Goal: Subscribe to service/newsletter

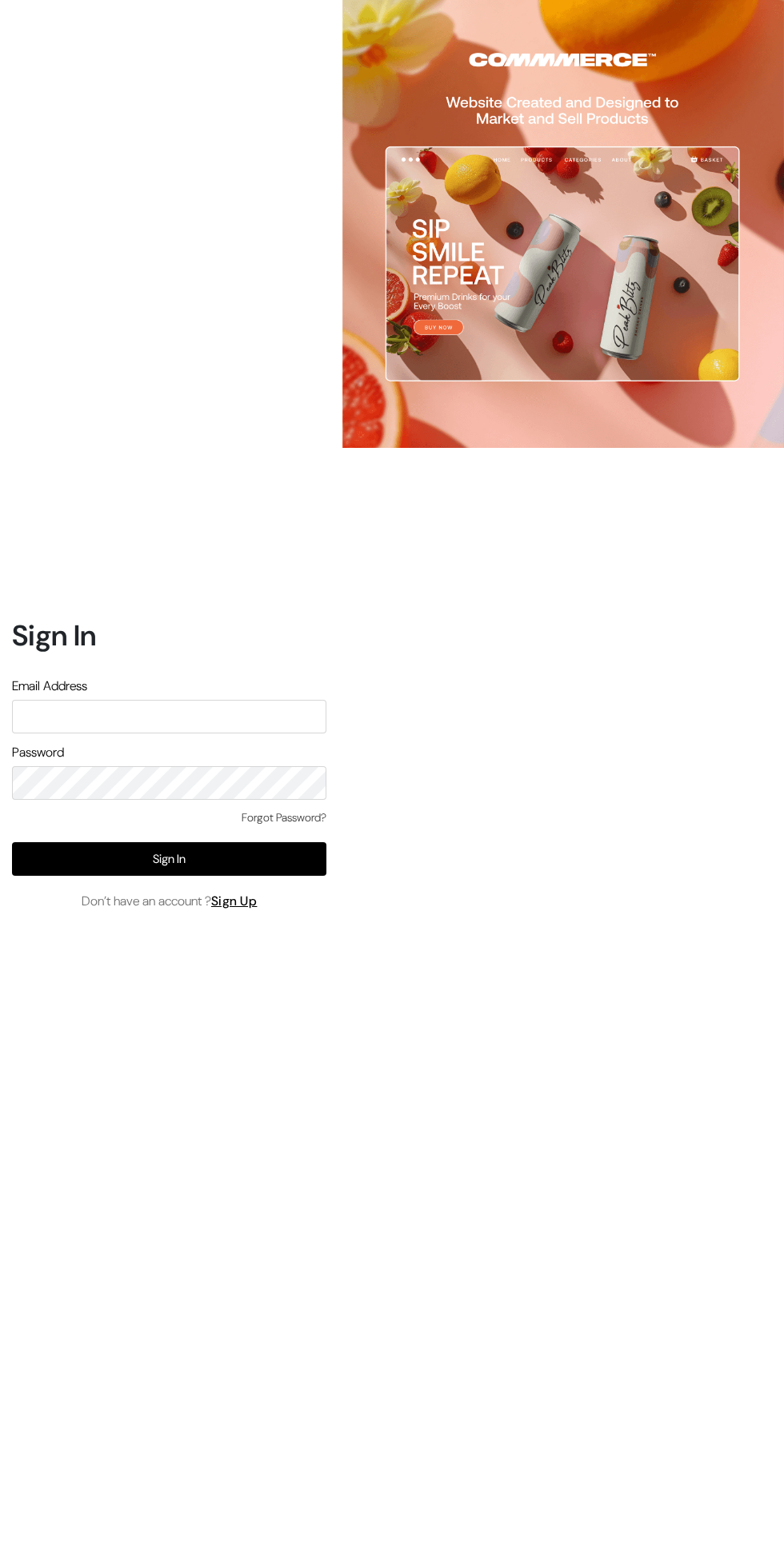
click at [229, 734] on input "text" at bounding box center [169, 717] width 315 height 33
type input "info@gloriace.in"
click at [121, 876] on button "Sign In" at bounding box center [169, 859] width 315 height 33
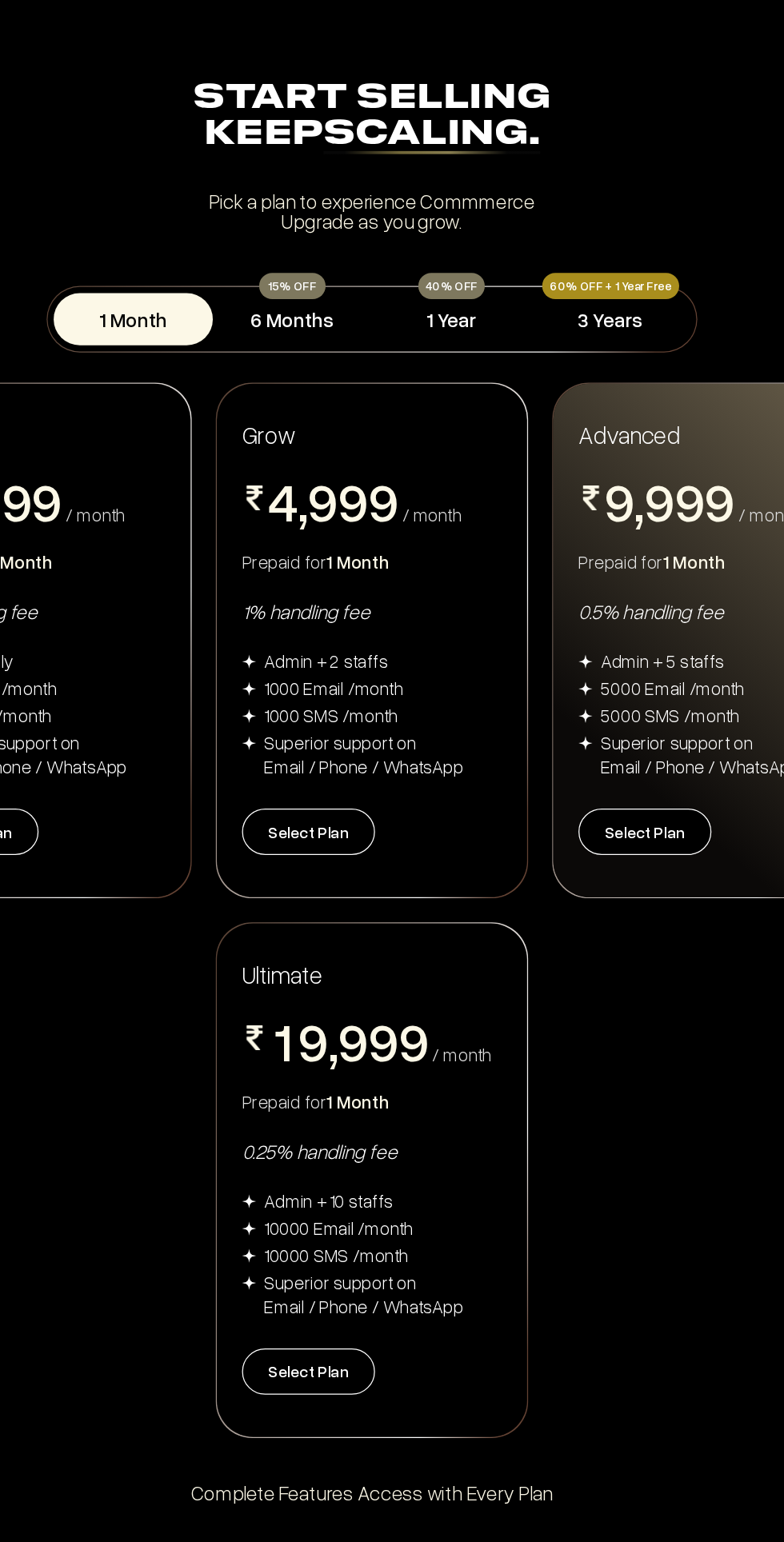
click at [337, 246] on button "6 Months" at bounding box center [329, 253] width 126 height 41
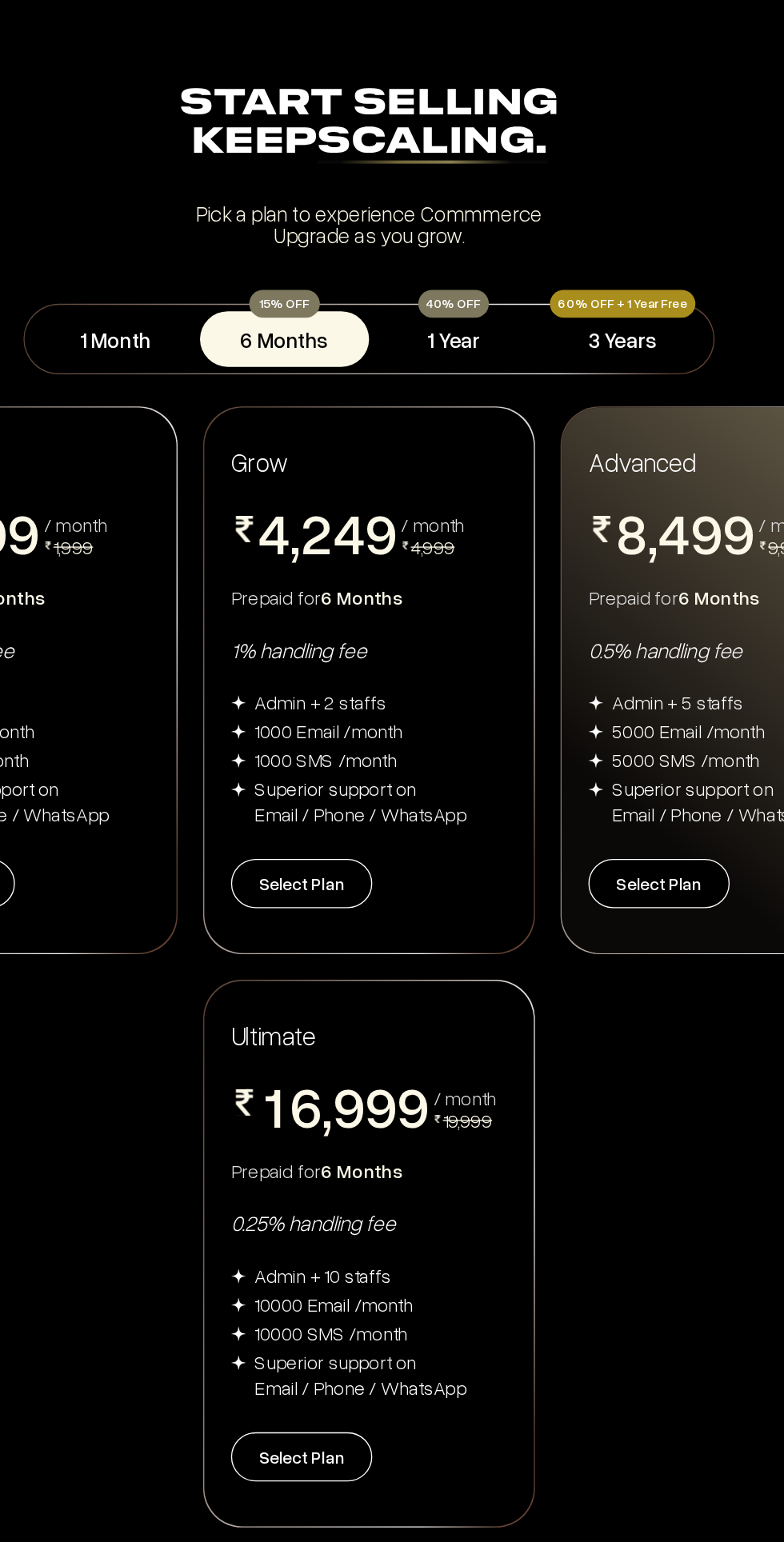
click at [463, 251] on button "1 Year" at bounding box center [455, 253] width 126 height 41
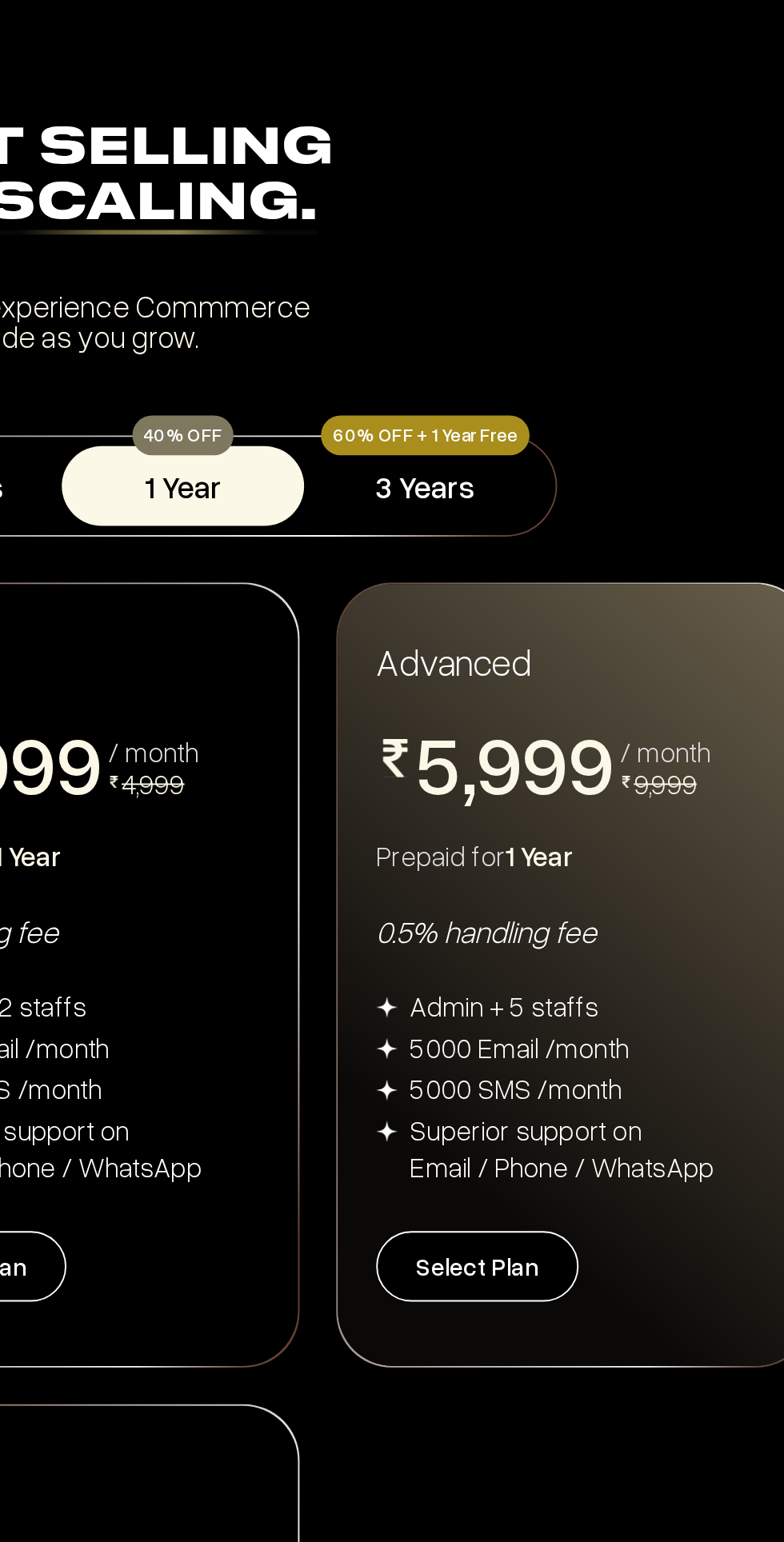
click at [605, 260] on button "3 Years" at bounding box center [581, 253] width 126 height 41
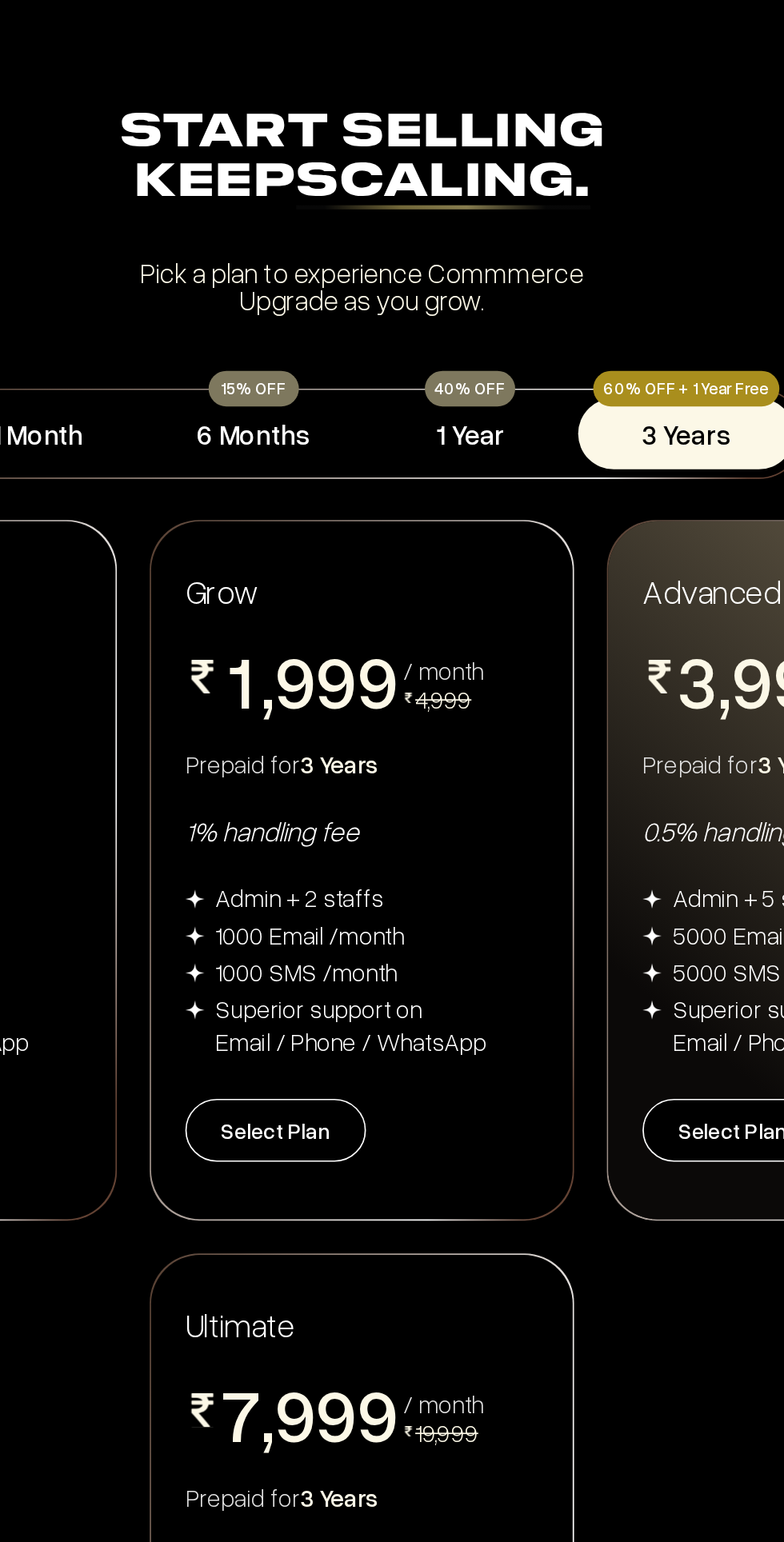
click at [465, 243] on button "1 Year" at bounding box center [455, 253] width 126 height 41
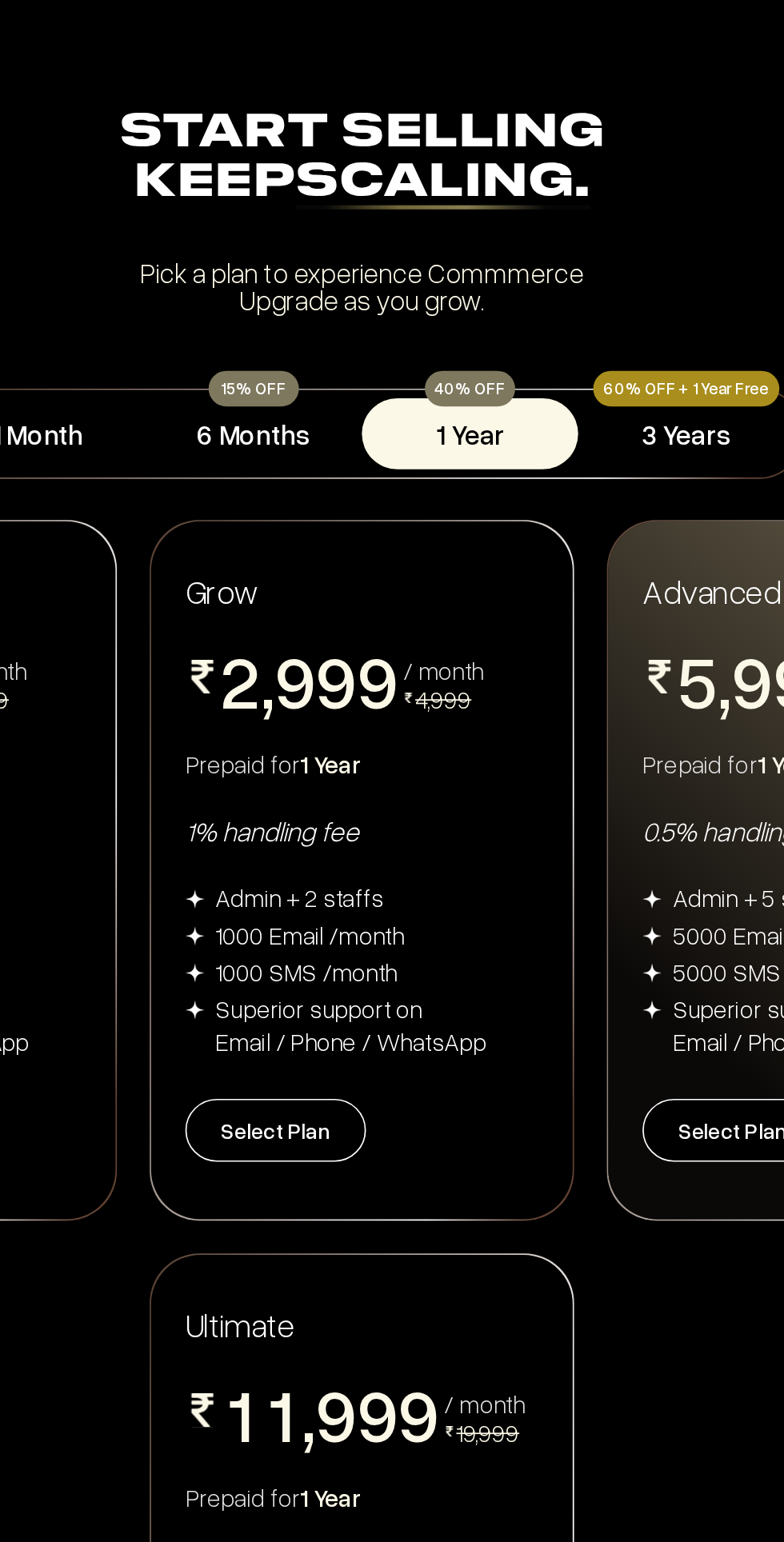
click at [594, 247] on button "3 Years" at bounding box center [581, 253] width 126 height 41
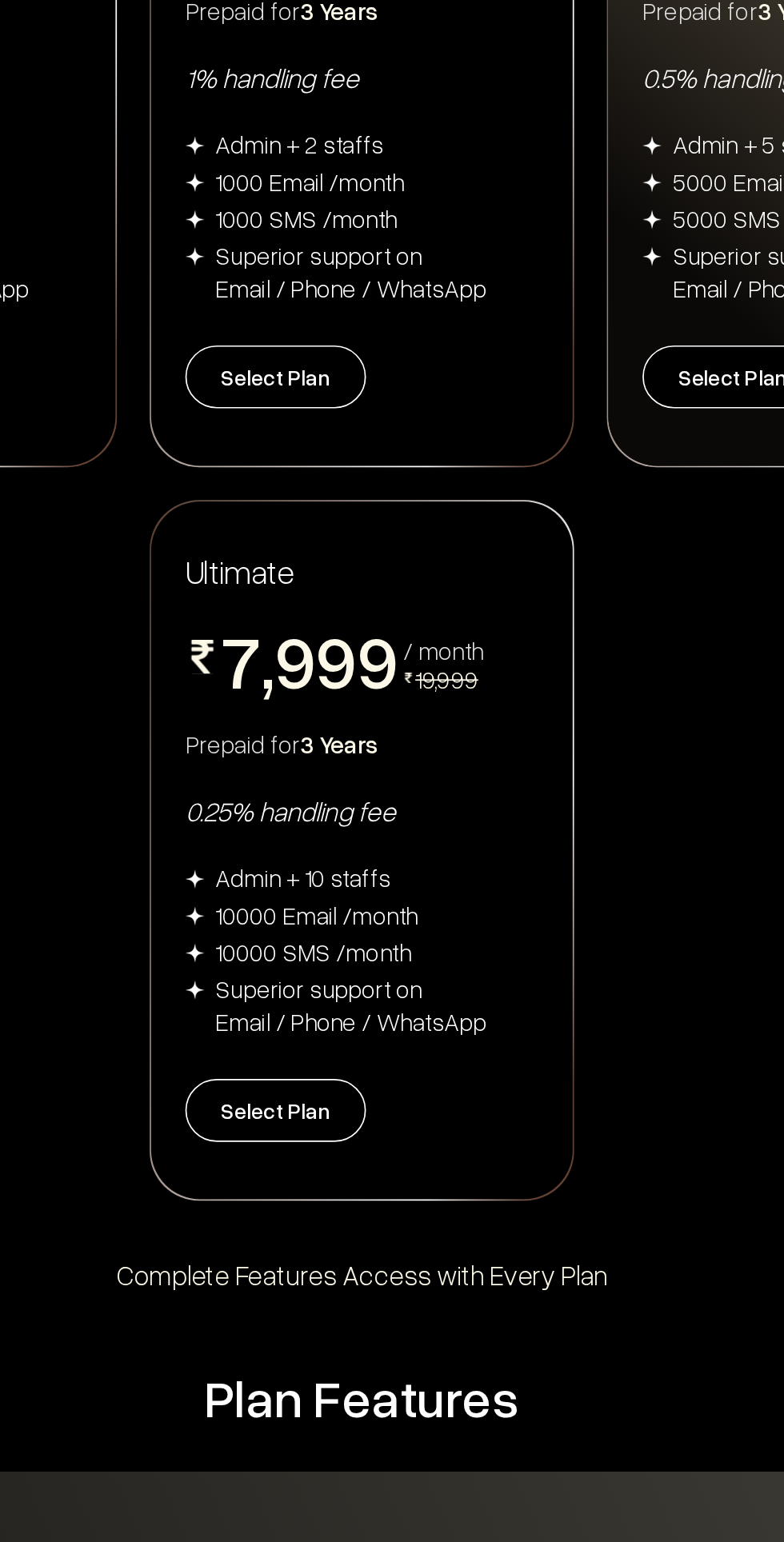
click at [320, 1089] on button "Select Plan" at bounding box center [342, 1089] width 106 height 37
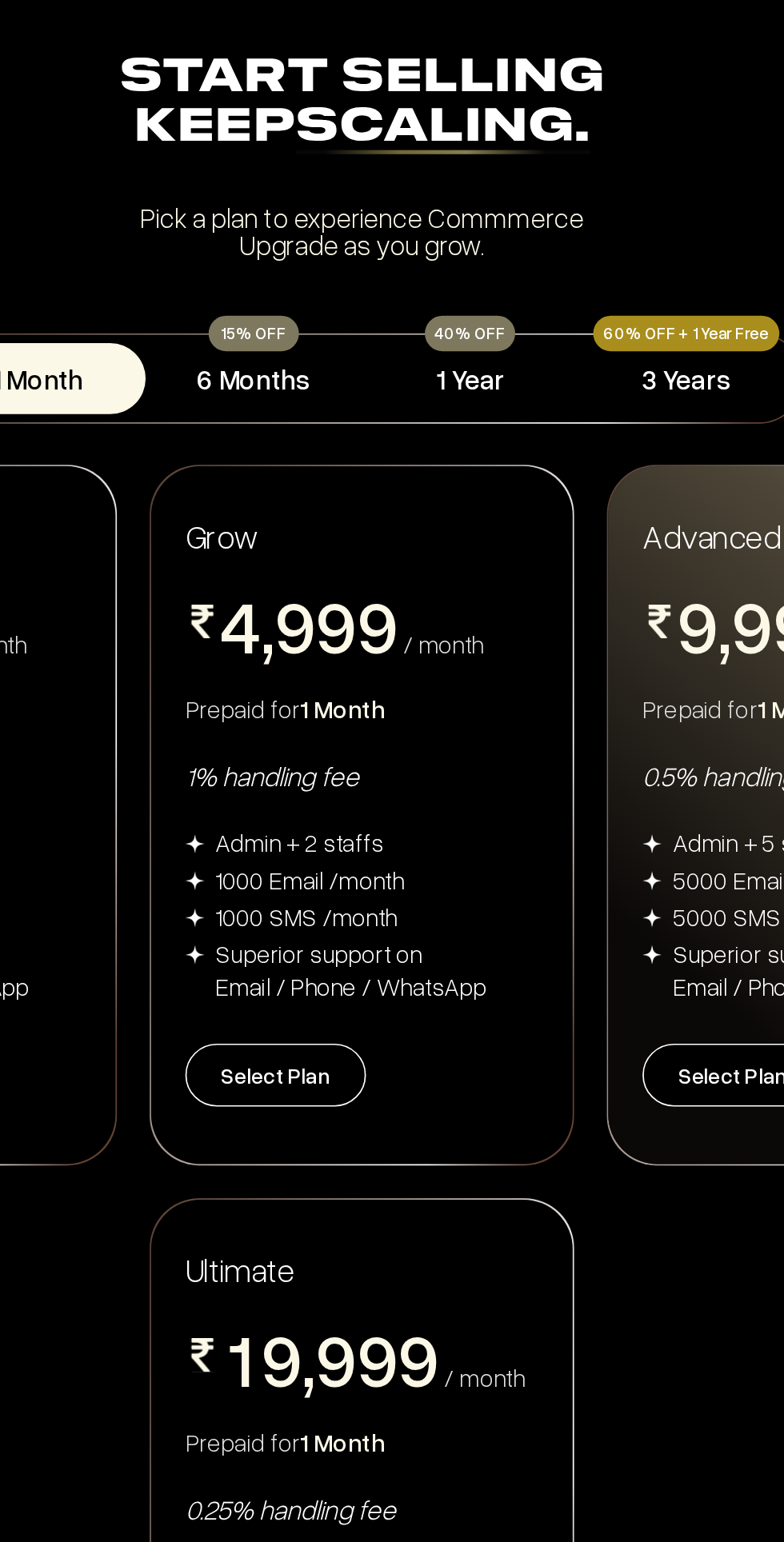
click at [457, 242] on button "1 Year" at bounding box center [455, 253] width 126 height 41
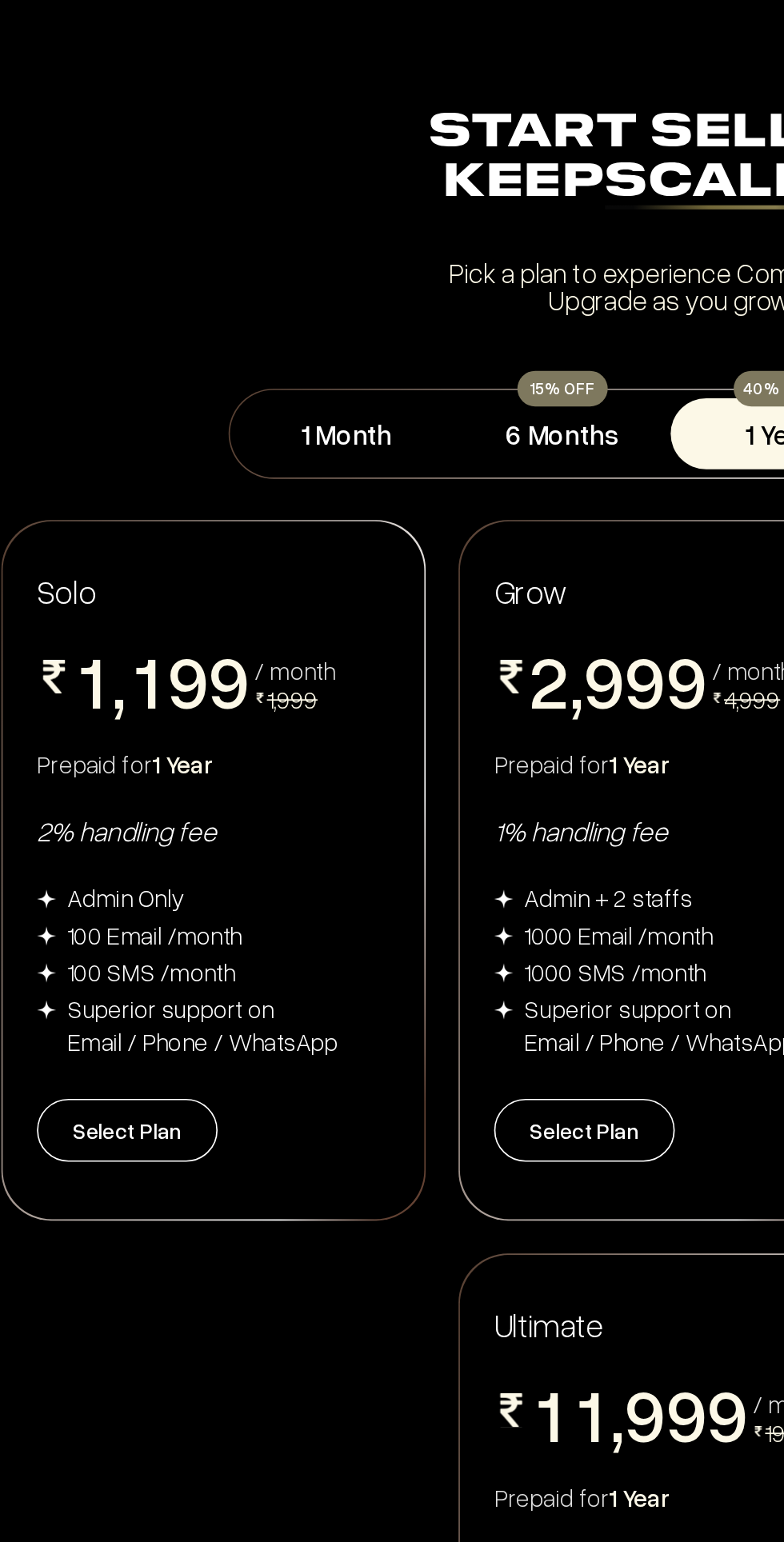
click at [356, 671] on button "Select Plan" at bounding box center [342, 660] width 106 height 37
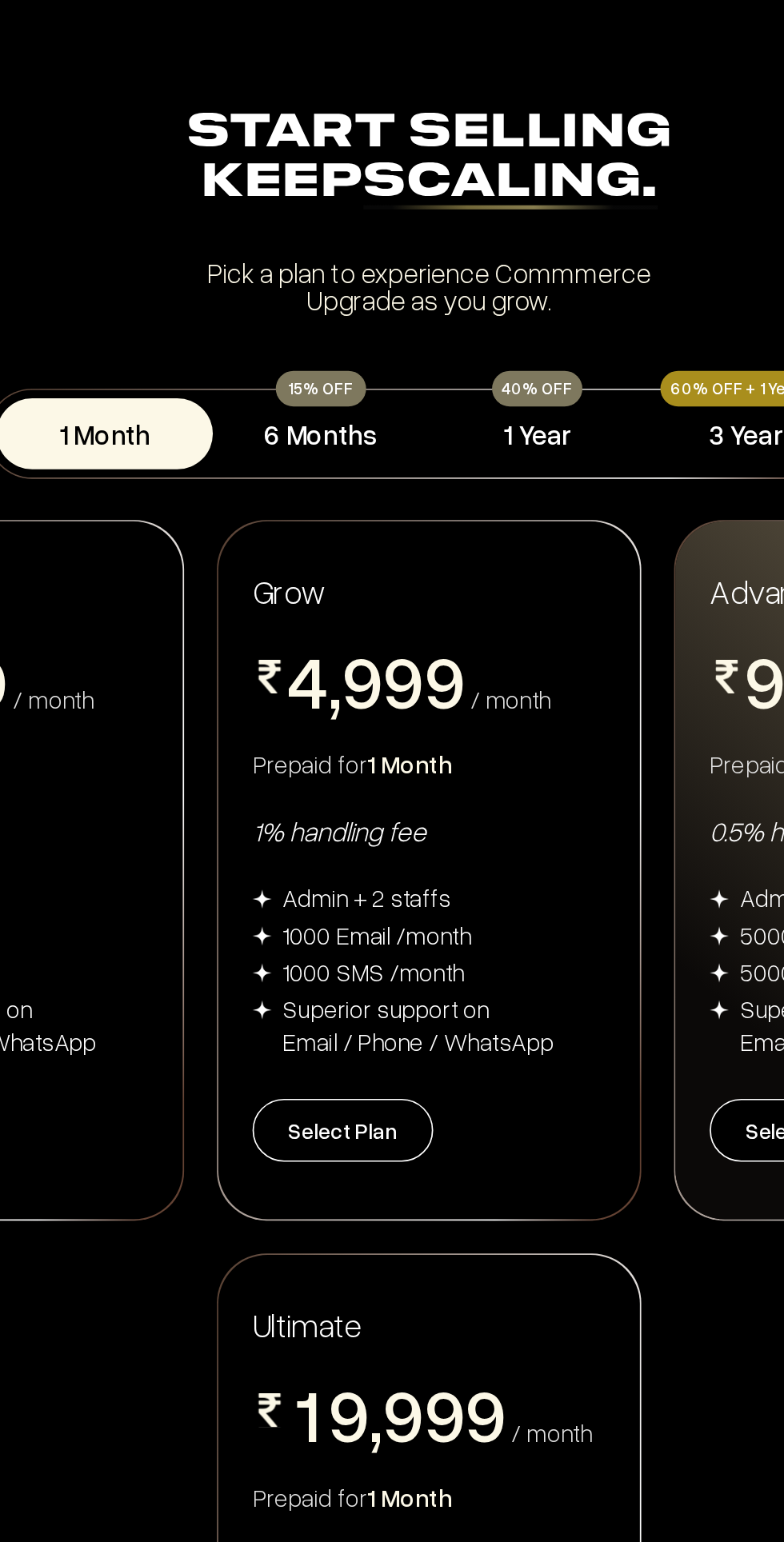
click at [469, 251] on button "1 Year" at bounding box center [455, 253] width 126 height 41
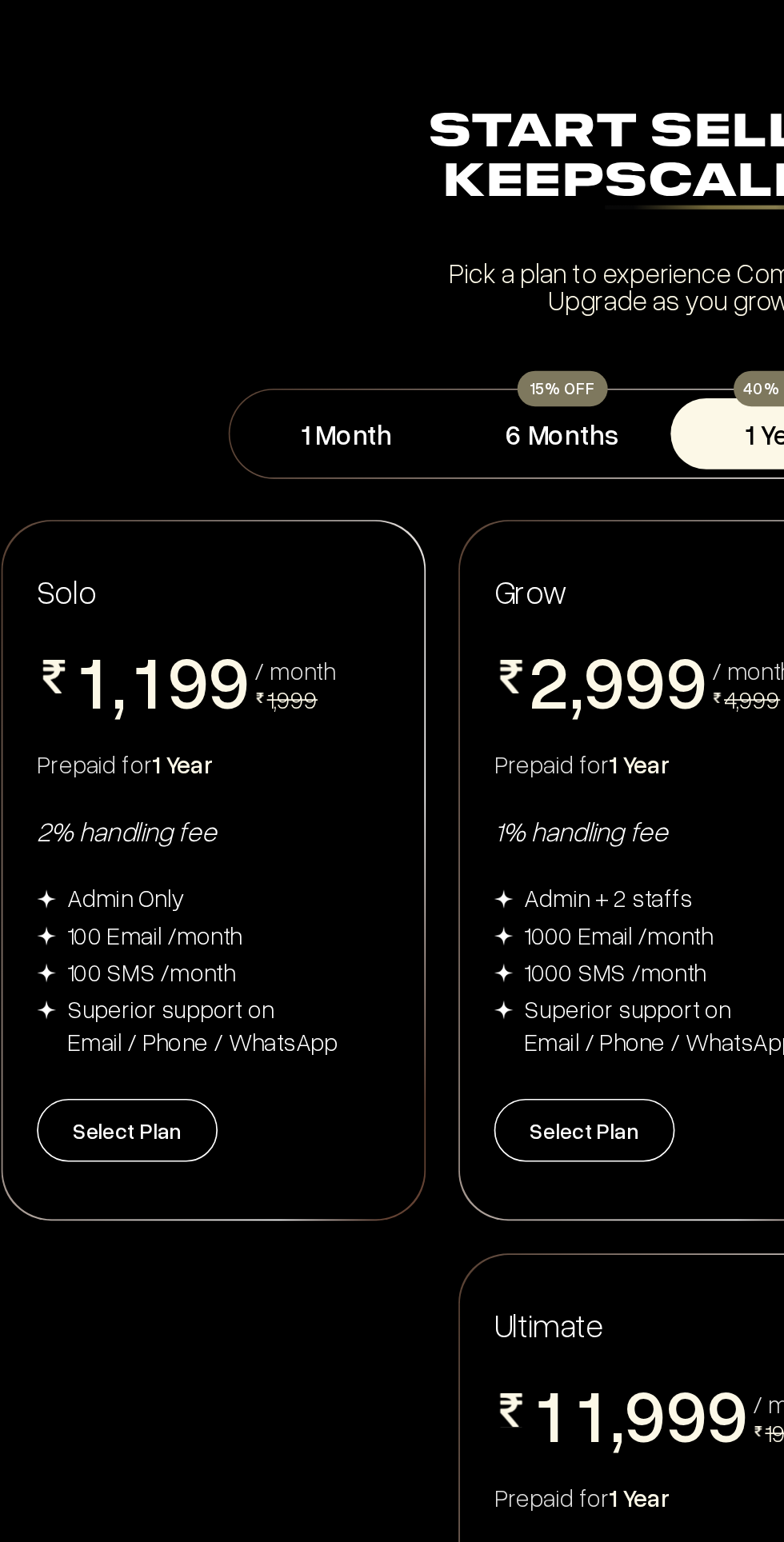
click at [50, 666] on button "Select Plan" at bounding box center [75, 660] width 106 height 37
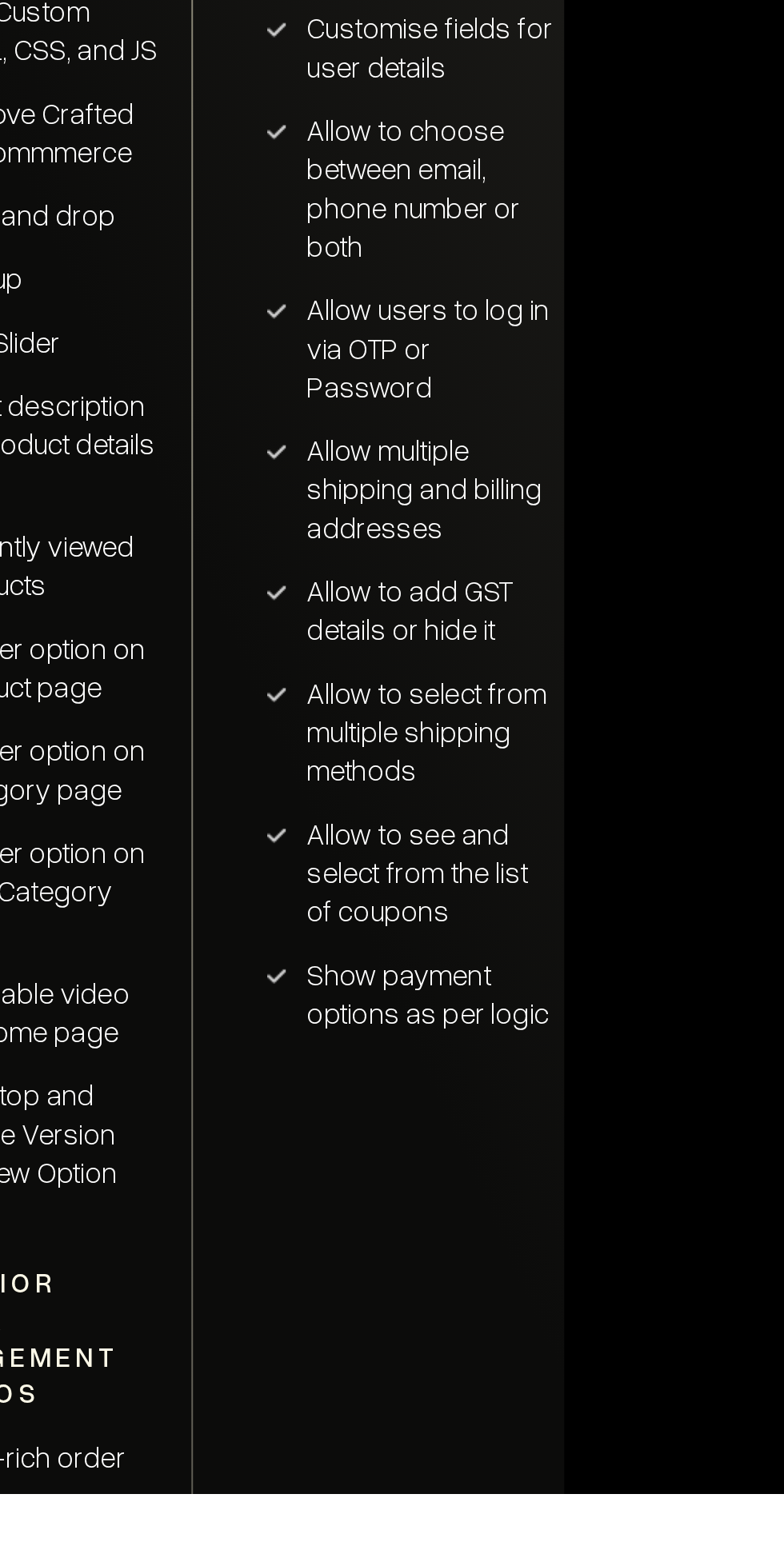
scroll to position [2494, 0]
